Goal: Information Seeking & Learning: Check status

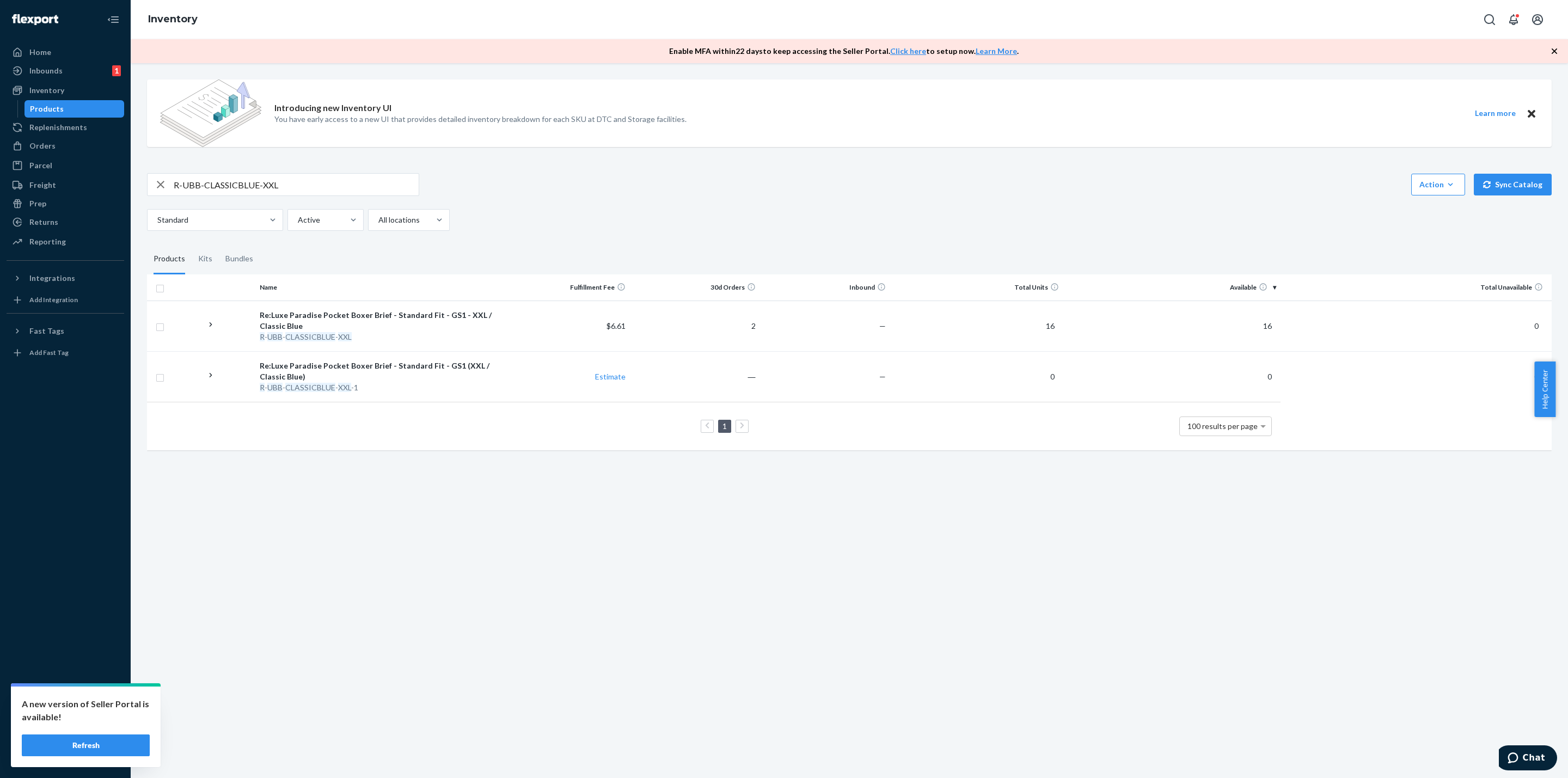
drag, startPoint x: 43, startPoint y: 181, endPoint x: 0, endPoint y: 165, distance: 45.9
paste input "SA-WHITE-M-6"
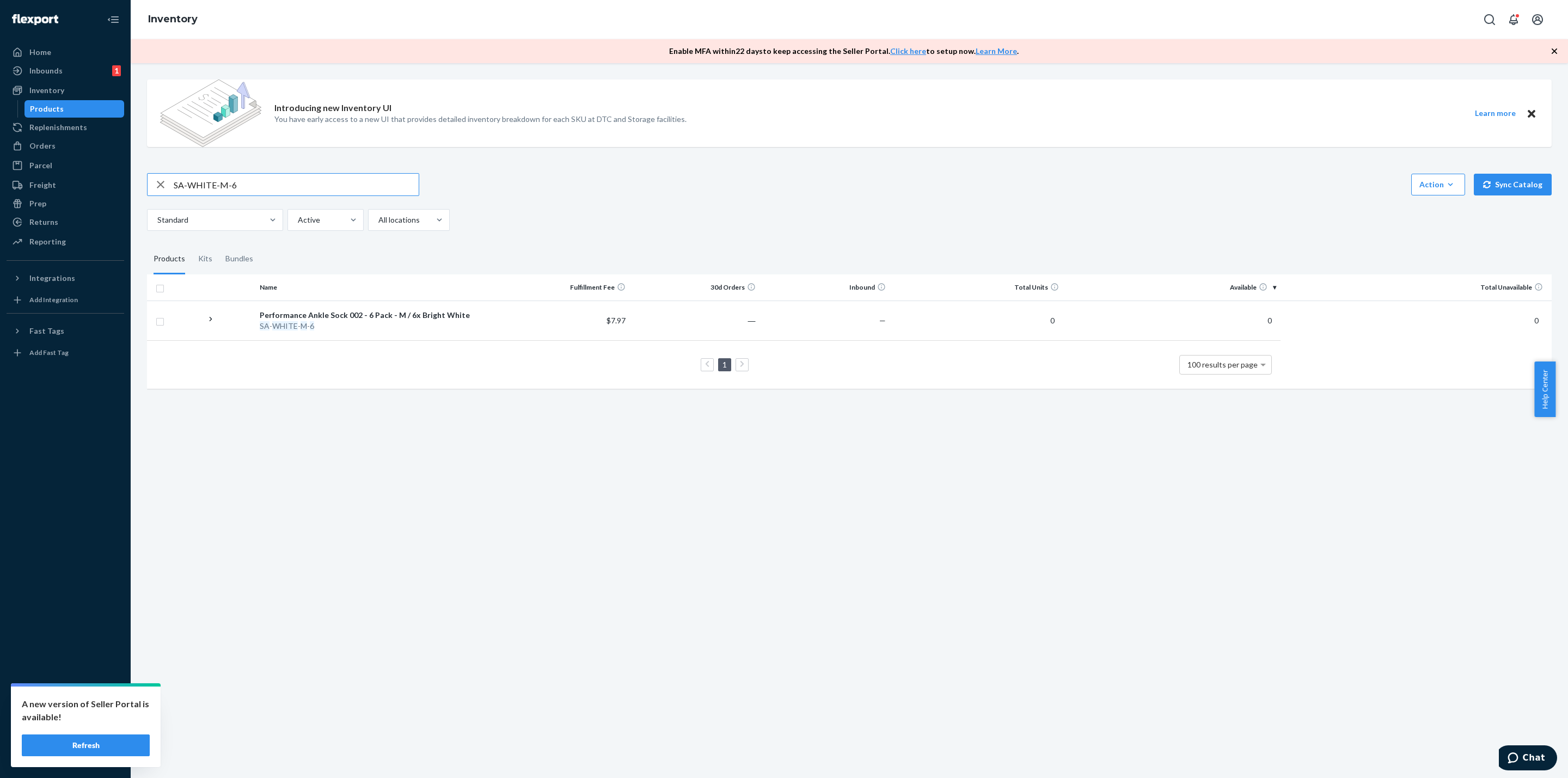
drag, startPoint x: 103, startPoint y: 180, endPoint x: 33, endPoint y: 111, distance: 98.3
click at [80, 180] on div "Home Inbounds 1 Shipping Plans Problems 1 Inventory Products Replenishments Ord…" at bounding box center [784, 389] width 1568 height 778
paste input "R-BBAF-HUNTER-XL"
drag, startPoint x: 227, startPoint y: 172, endPoint x: 0, endPoint y: 129, distance: 231.0
click at [0, 141] on div "Home Inbounds 1 Shipping Plans Problems 1 Inventory Products Replenishments Ord…" at bounding box center [784, 389] width 1568 height 778
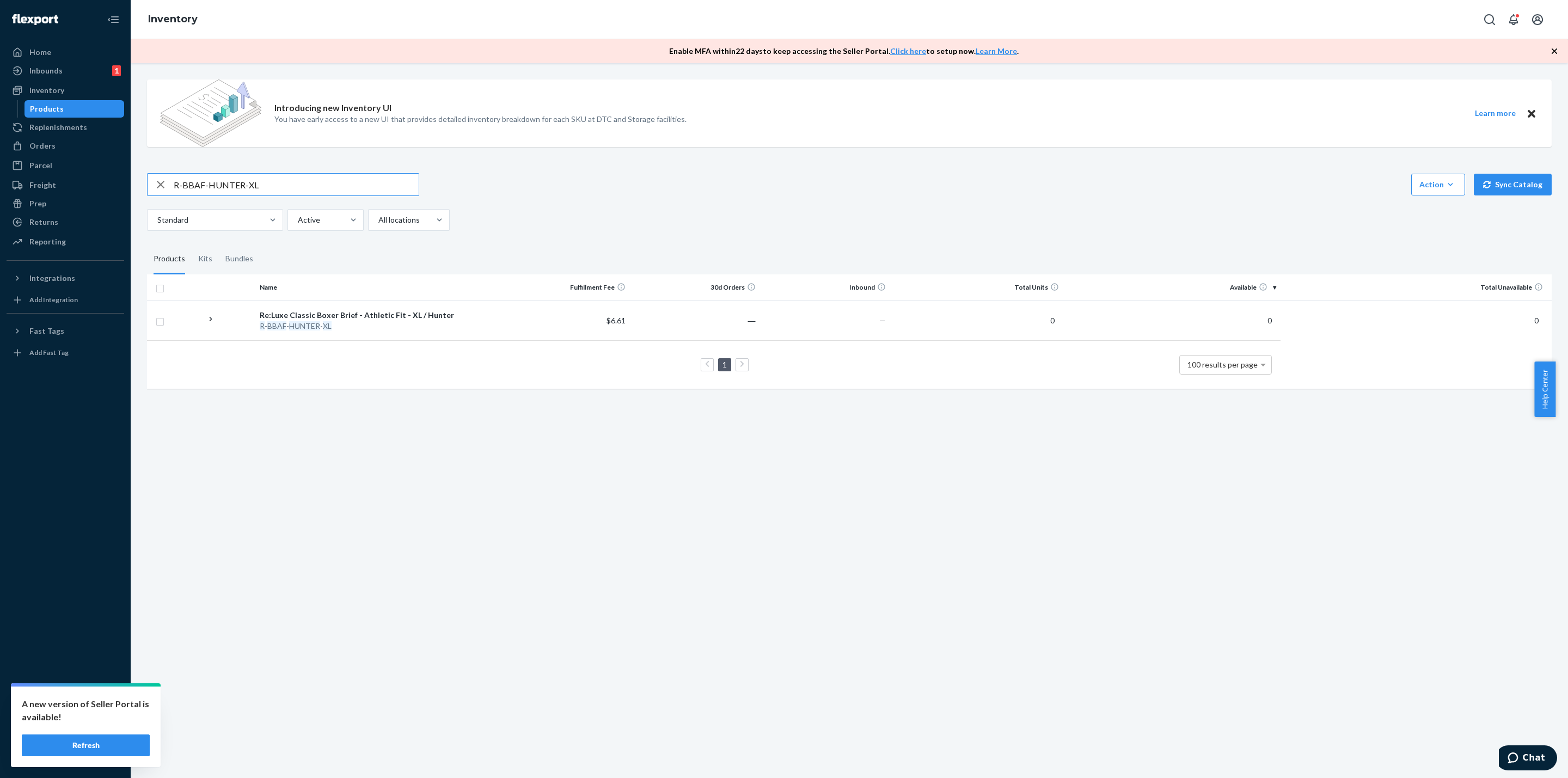
paste input "SA-BLACK-M-3"
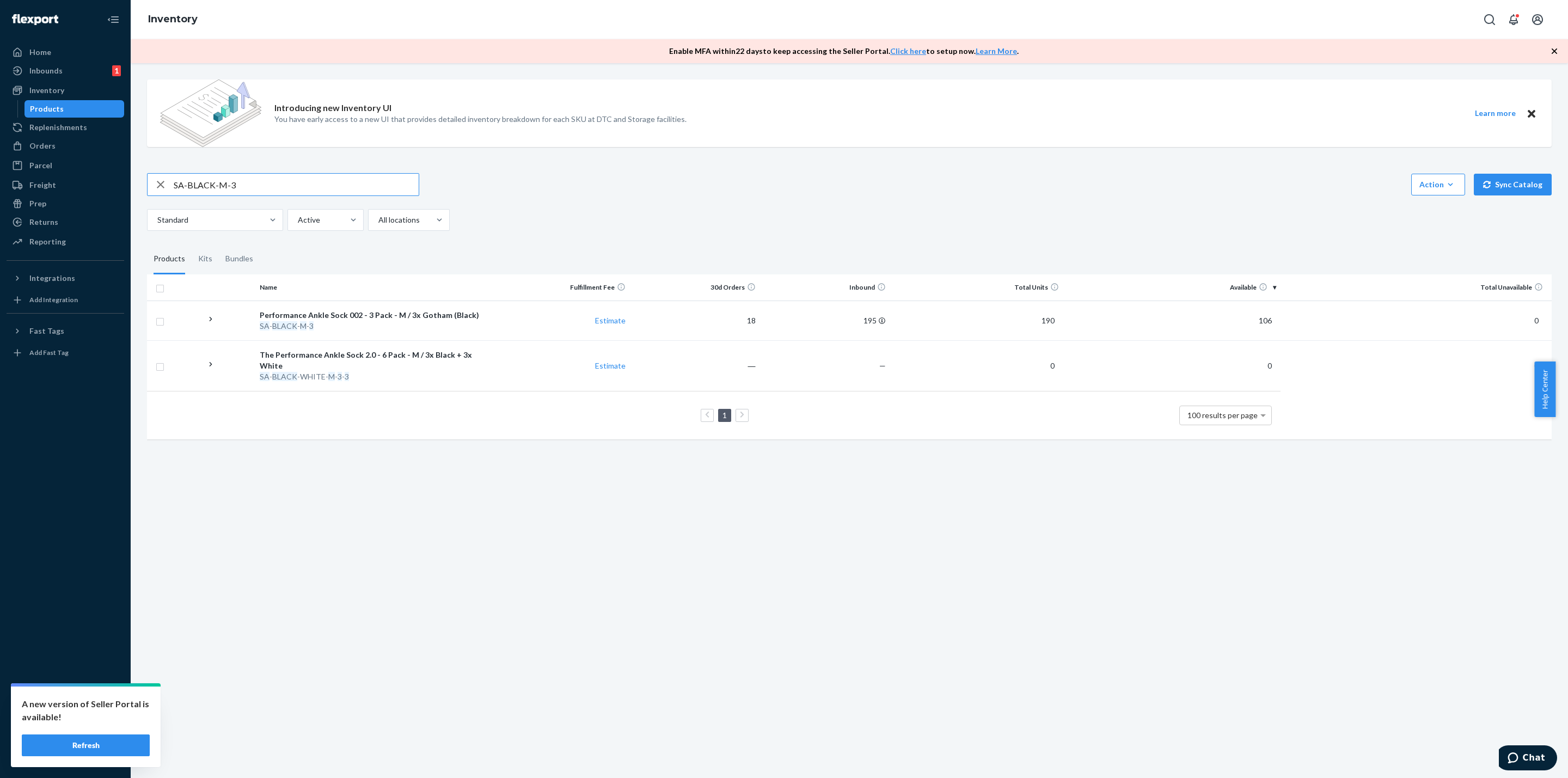
drag, startPoint x: 268, startPoint y: 175, endPoint x: 133, endPoint y: 167, distance: 135.2
click at [136, 167] on div "Introducing new Inventory UI You have early access to a new UI that provides de…" at bounding box center [849, 421] width 1437 height 715
paste input "R-BF-RAINFOREST-L"
drag, startPoint x: 312, startPoint y: 187, endPoint x: 97, endPoint y: 176, distance: 215.3
click at [100, 177] on div "Home Inbounds 1 Shipping Plans Problems 1 Inventory Products Replenishments Ord…" at bounding box center [784, 389] width 1568 height 778
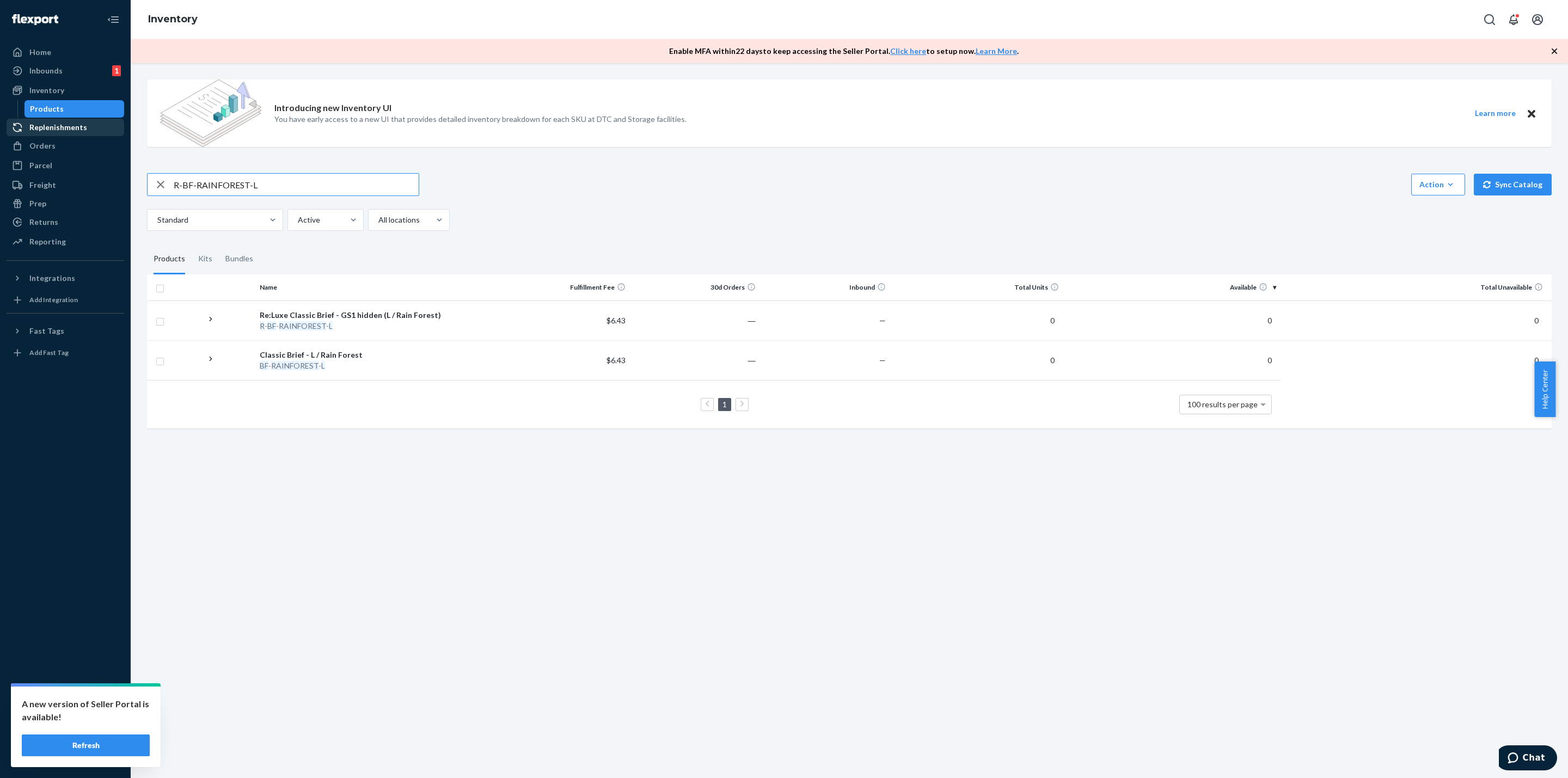
paste input "DS2-T-LIGHTBLUE"
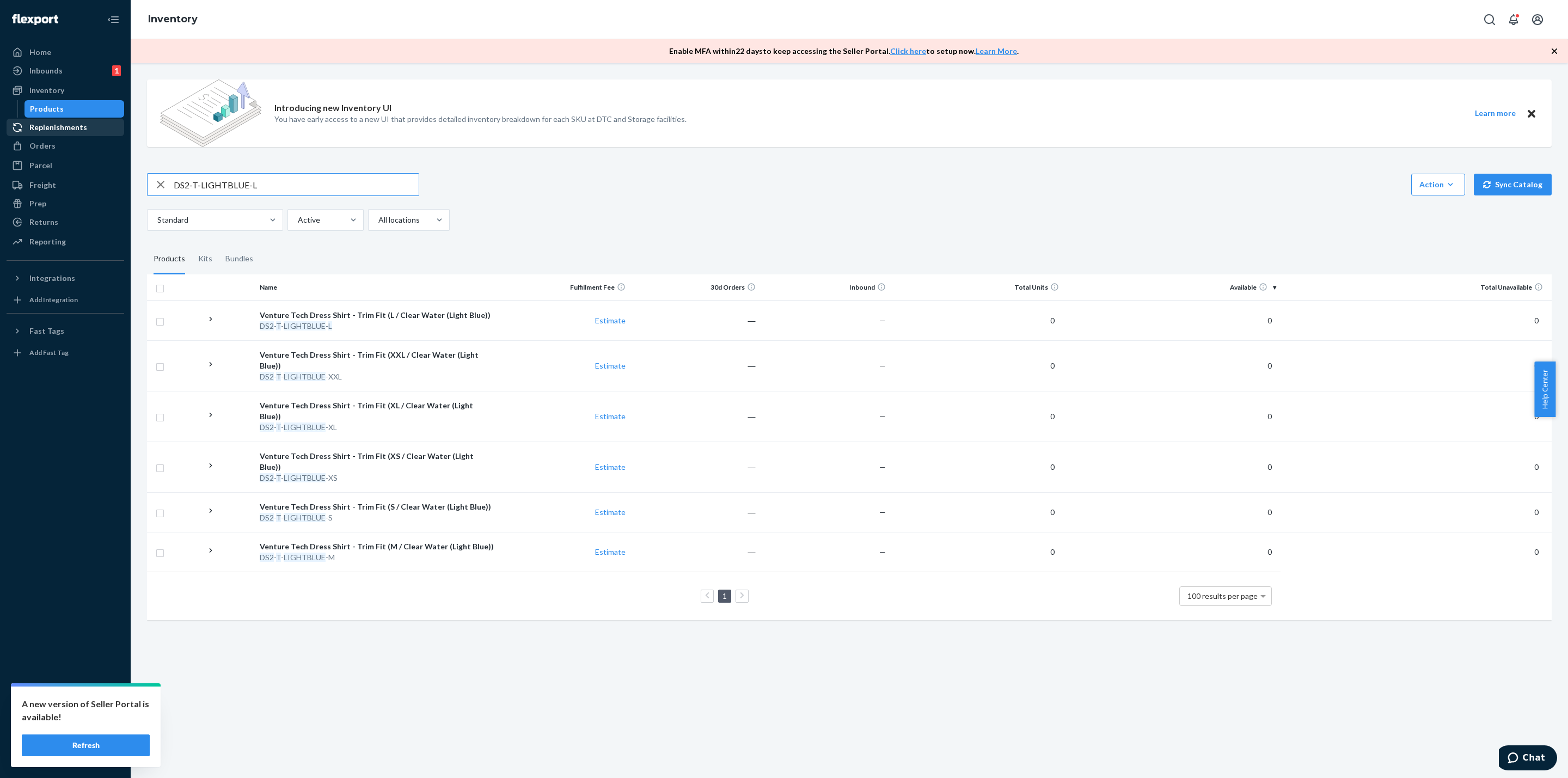
drag, startPoint x: 265, startPoint y: 191, endPoint x: 25, endPoint y: 125, distance: 248.9
click at [25, 125] on div "Home Inbounds 1 Shipping Plans Problems 1 Inventory Products Replenishments Ord…" at bounding box center [784, 389] width 1568 height 778
paste input "SA-BLACK-M-3"
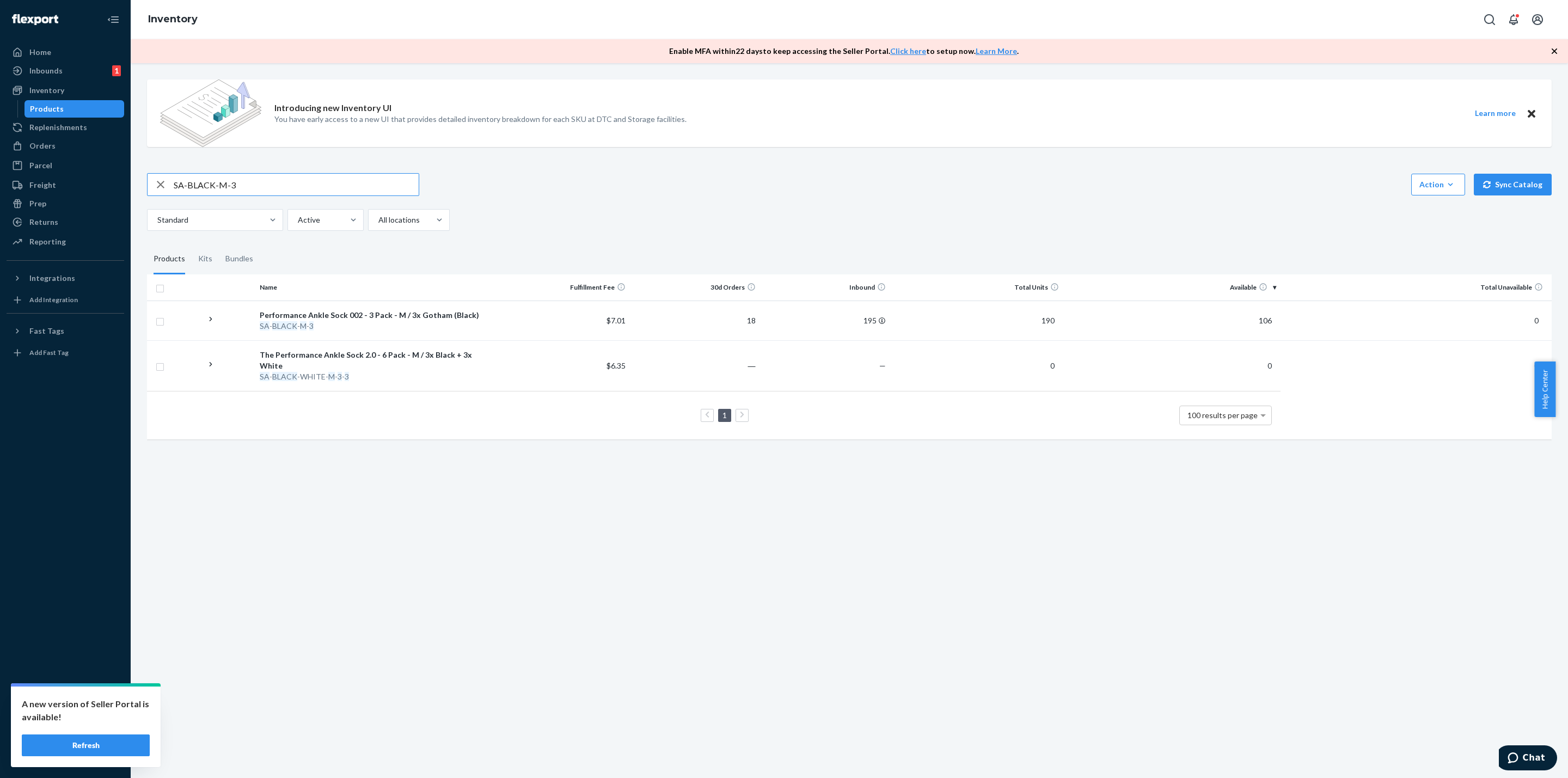
drag, startPoint x: 346, startPoint y: 182, endPoint x: 0, endPoint y: 186, distance: 346.0
click at [0, 206] on div "Home Inbounds 1 Shipping Plans Problems 1 Inventory Products Replenishments Ord…" at bounding box center [784, 389] width 1568 height 778
paste input "AS2-BLACK-M"
drag, startPoint x: 366, startPoint y: 191, endPoint x: 0, endPoint y: 162, distance: 367.1
click at [0, 181] on div "Home Inbounds 1 Shipping Plans Problems 1 Inventory Products Replenishments Ord…" at bounding box center [784, 389] width 1568 height 778
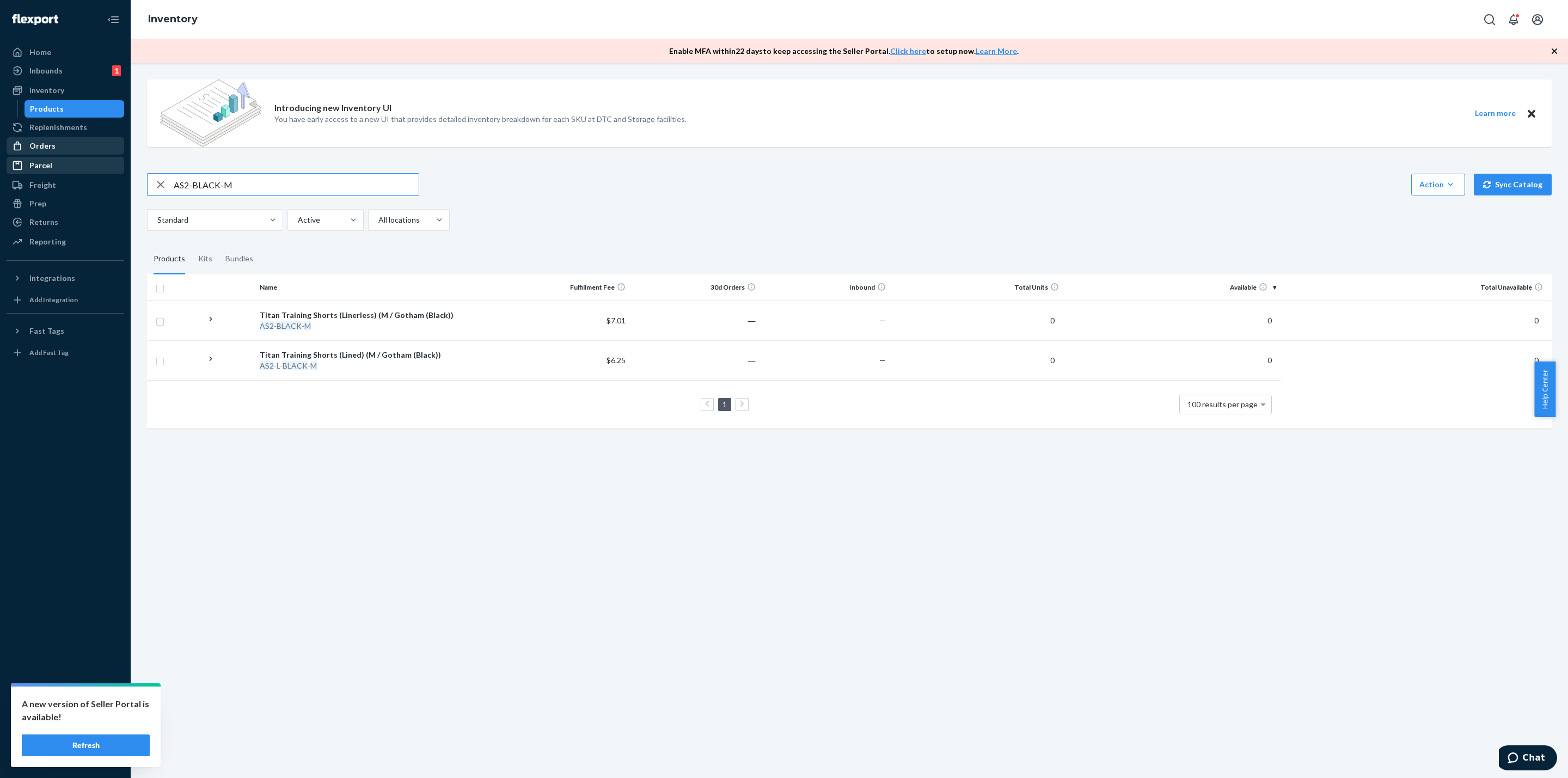
paste input "RUBB"
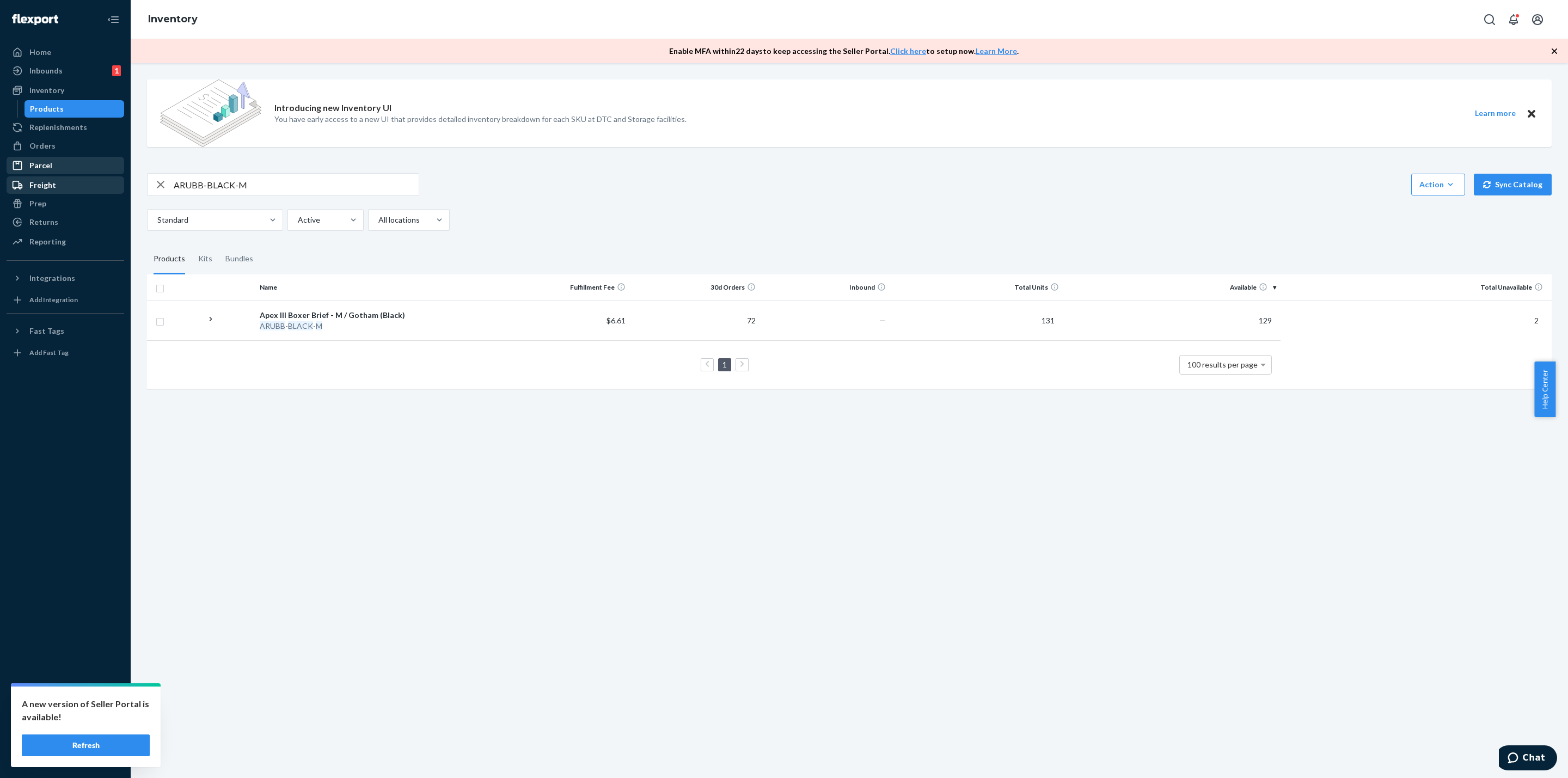
drag, startPoint x: 264, startPoint y: 185, endPoint x: 118, endPoint y: 187, distance: 146.0
click at [123, 187] on div "Home Inbounds 1 Shipping Plans Problems 1 Inventory Products Replenishments Ord…" at bounding box center [784, 389] width 1568 height 778
paste input "2CN-BLACK-HTHR"
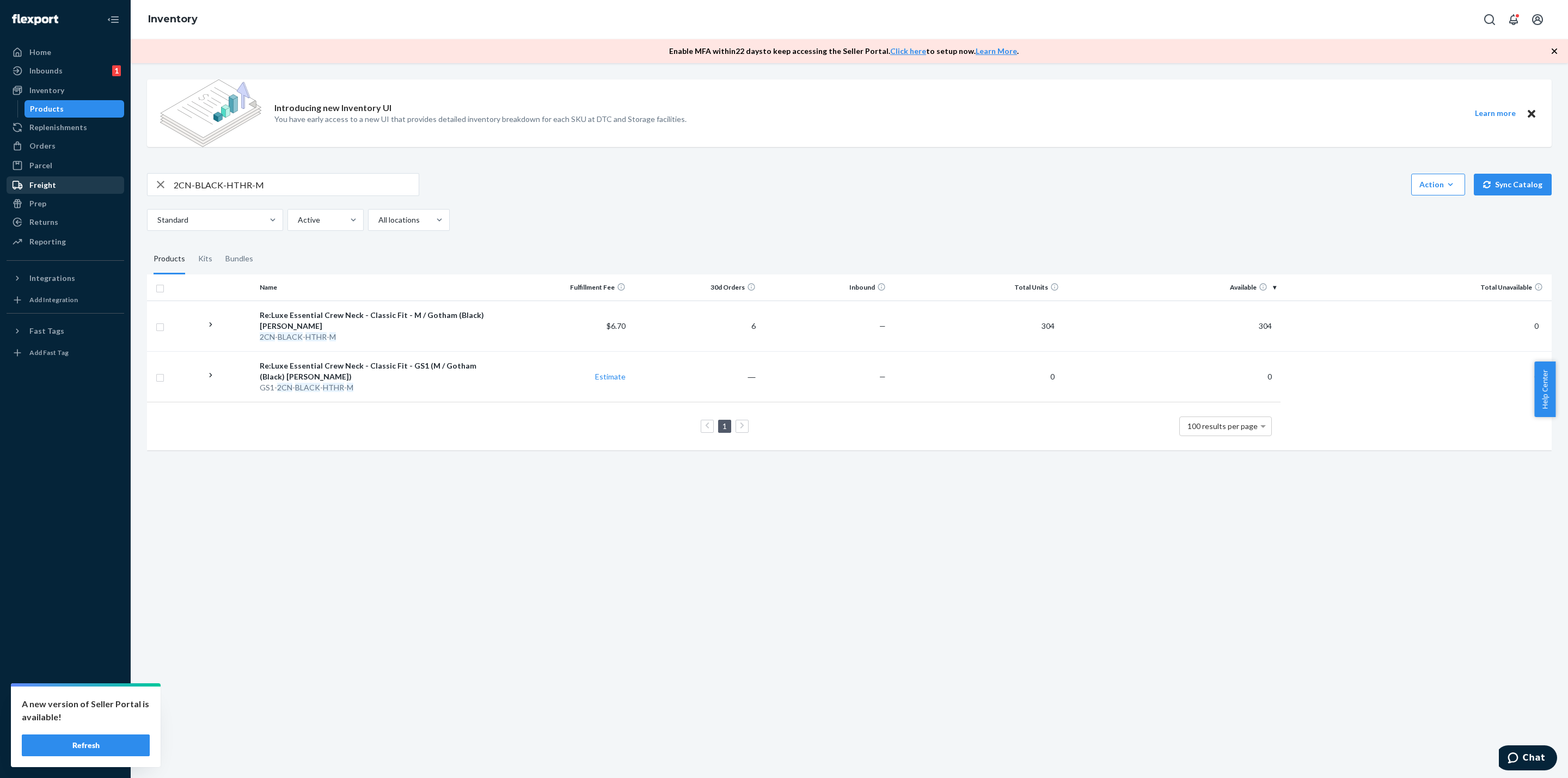
drag, startPoint x: 306, startPoint y: 180, endPoint x: 48, endPoint y: 178, distance: 258.0
click at [52, 178] on div "Home Inbounds 1 Shipping Plans Problems 1 Inventory Products Replenishments Ord…" at bounding box center [784, 389] width 1568 height 778
paste input "SKU R-UBTAF-BLACK"
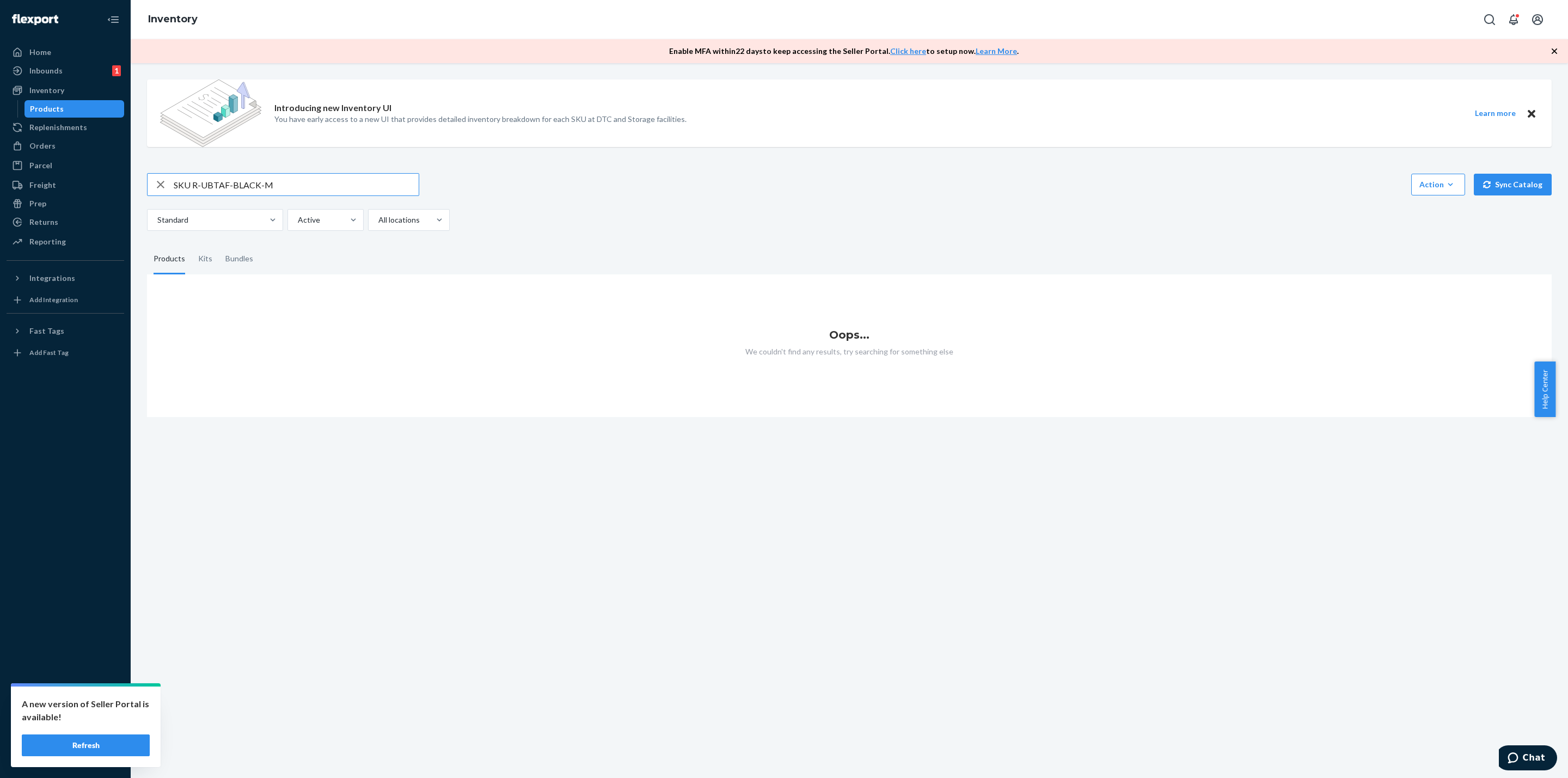
drag, startPoint x: 190, startPoint y: 185, endPoint x: 0, endPoint y: 177, distance: 190.2
click at [0, 177] on div "Home Inbounds 1 Shipping Plans Problems 1 Inventory Products Replenishments Ord…" at bounding box center [784, 389] width 1568 height 778
type input "R-UBTAF-BLACK-M"
